Goal: Information Seeking & Learning: Learn about a topic

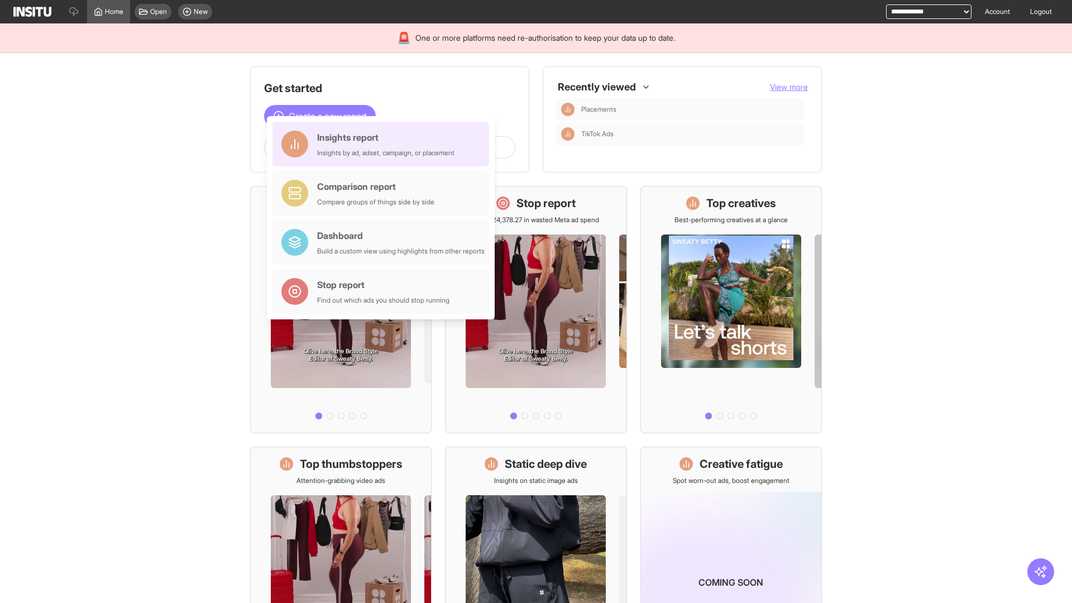
click at [383, 144] on div "Insights report Insights by ad, adset, campaign, or placement" at bounding box center [385, 144] width 137 height 27
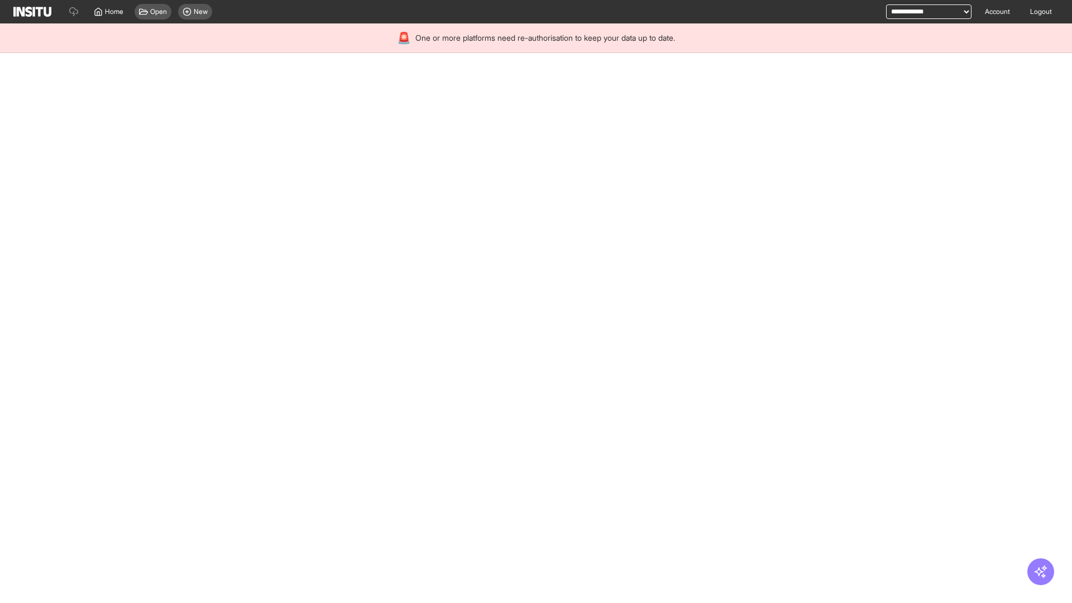
select select "**"
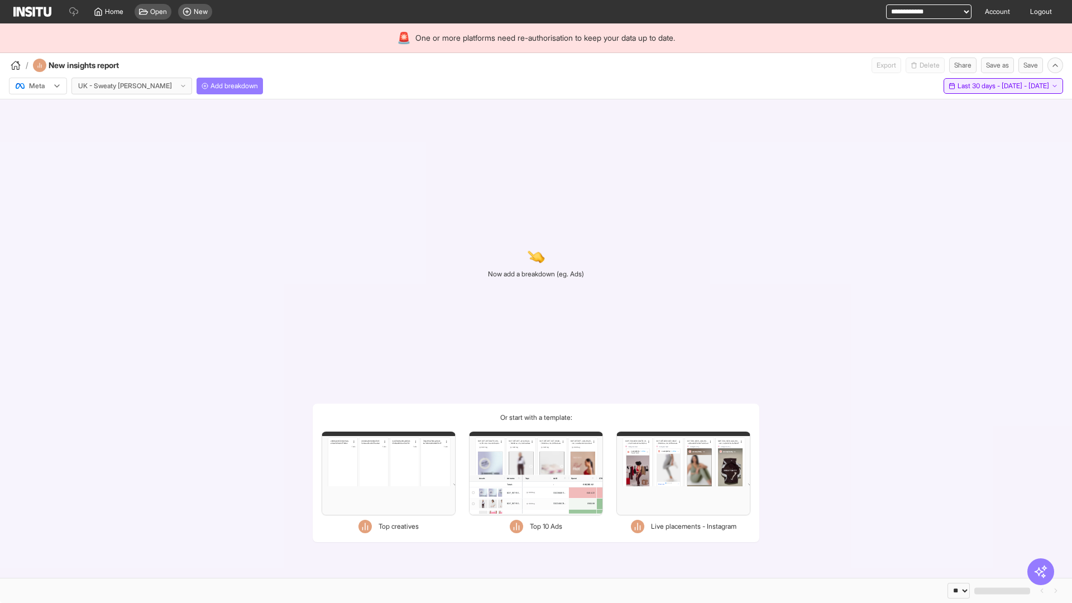
click at [977, 86] on span "Last 30 days - [DATE] - [DATE]" at bounding box center [1003, 85] width 92 height 9
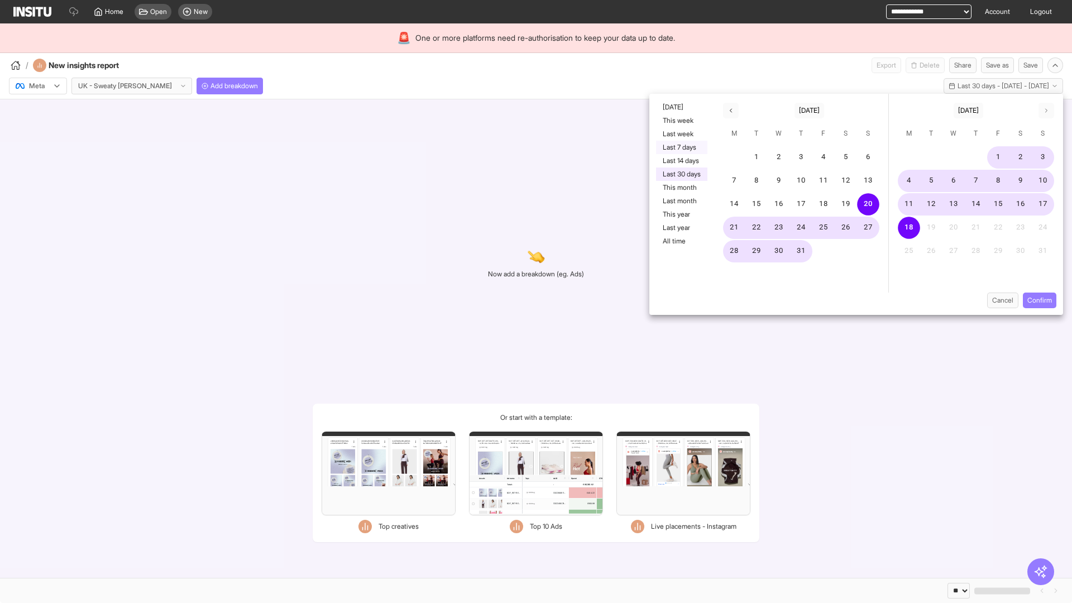
click at [680, 147] on button "Last 7 days" at bounding box center [681, 147] width 51 height 13
